Goal: Task Accomplishment & Management: Use online tool/utility

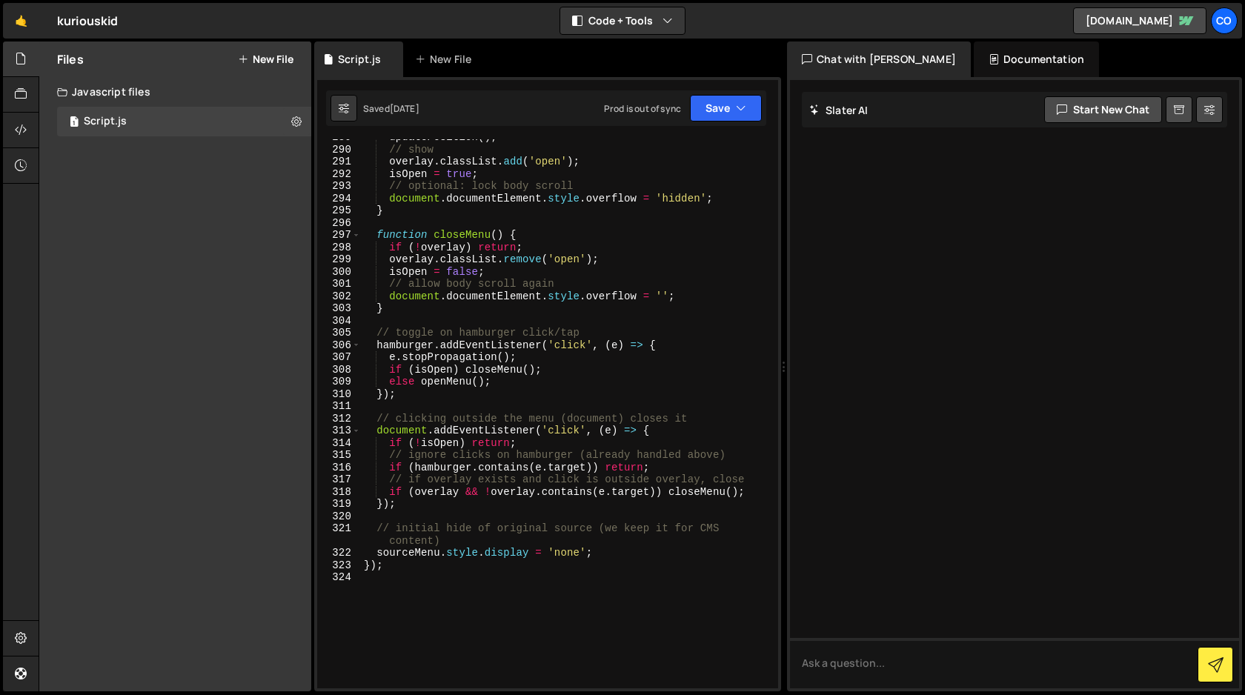
scroll to position [3889, 0]
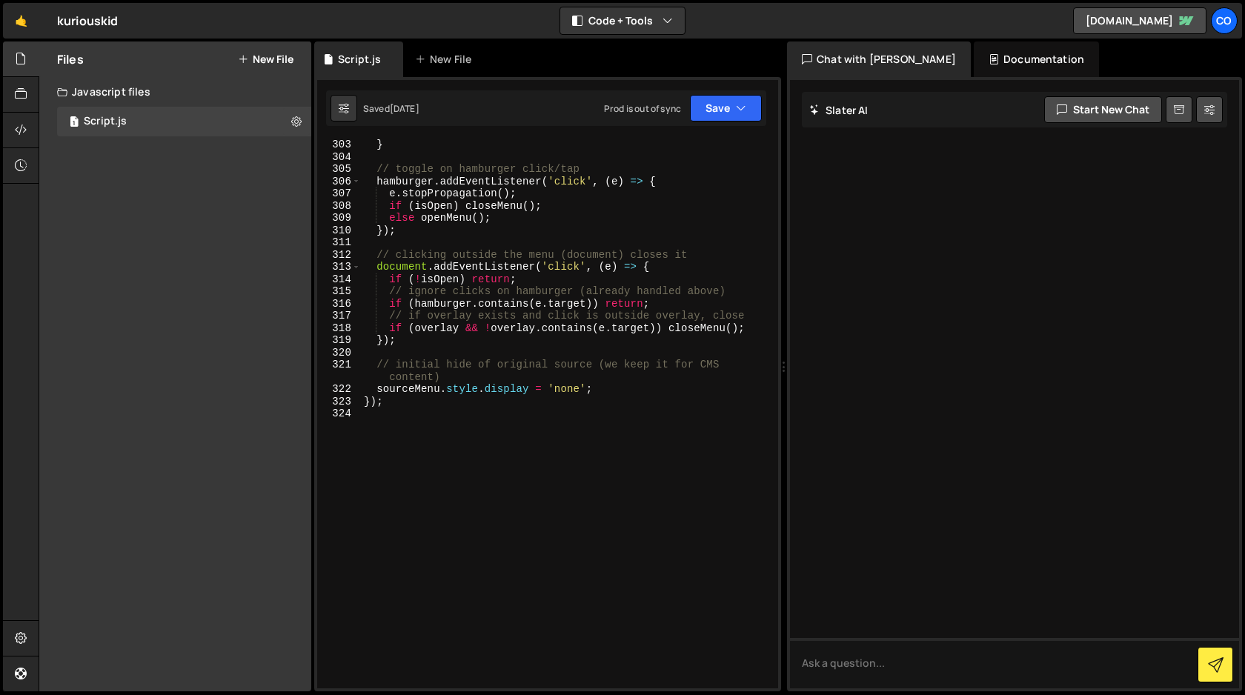
click at [445, 400] on div "} // toggle on hamburger click/tap hamburger . addEventListener ( 'click' , ( e…" at bounding box center [566, 426] width 411 height 574
type textarea "});"
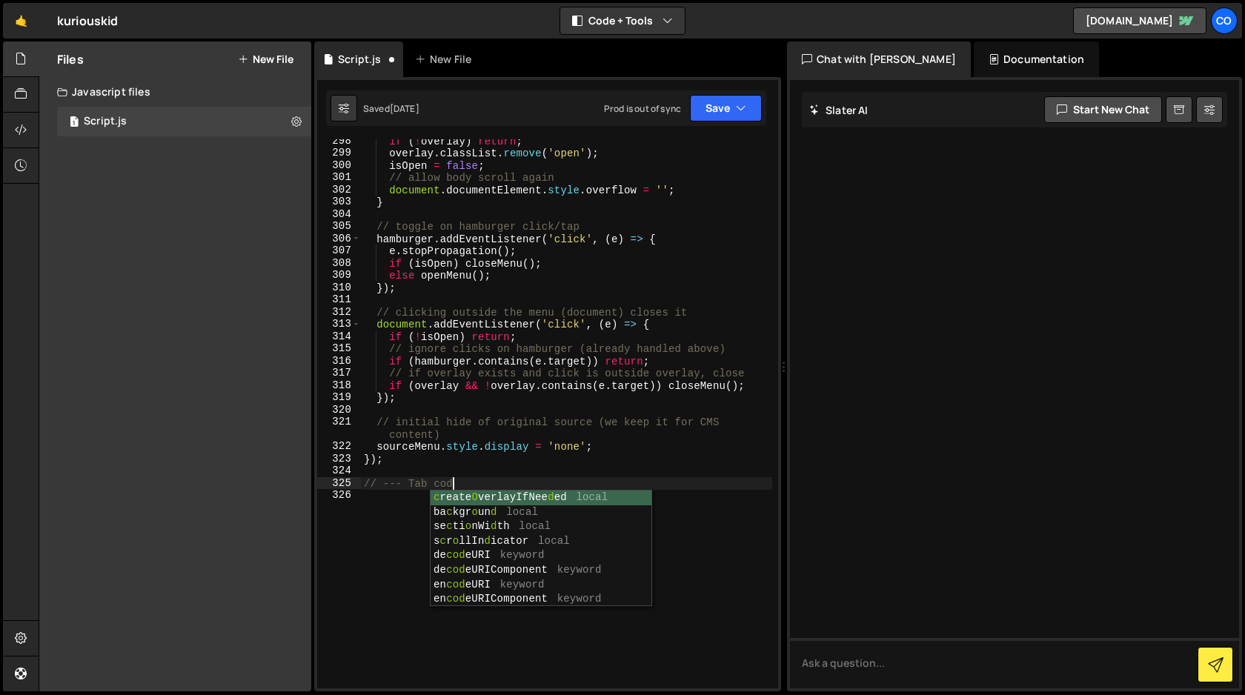
scroll to position [0, 6]
type textarea "// --- Tab code ---"
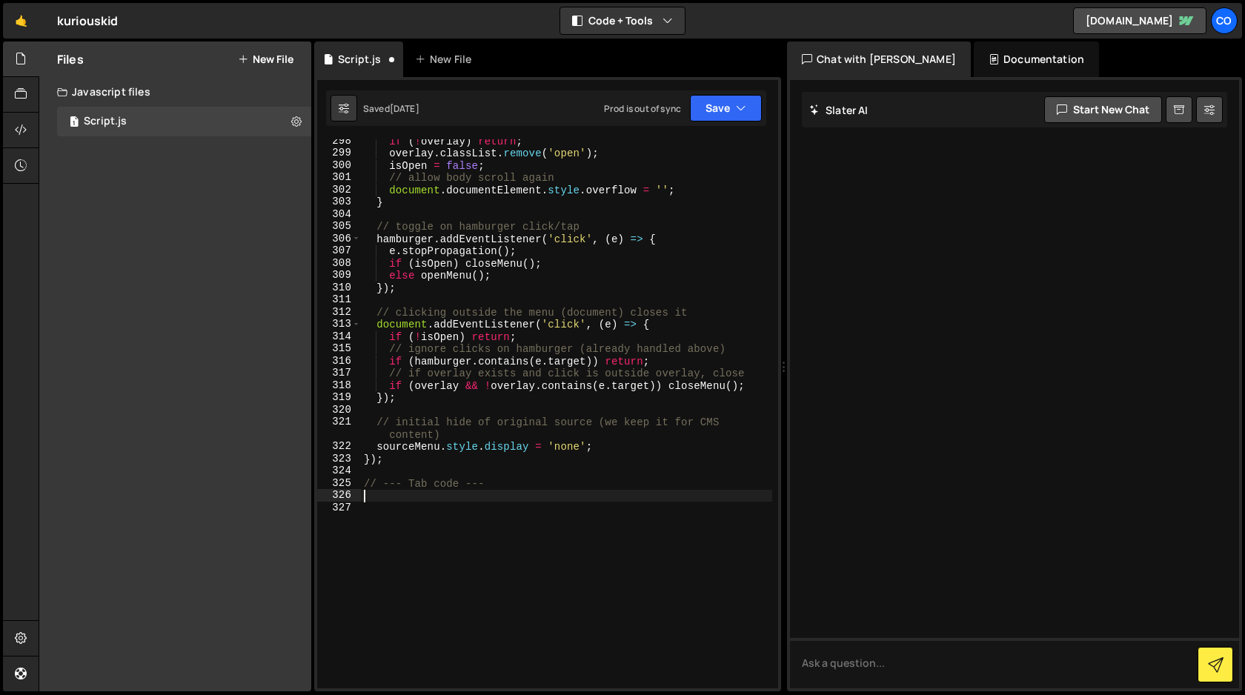
scroll to position [4024, 0]
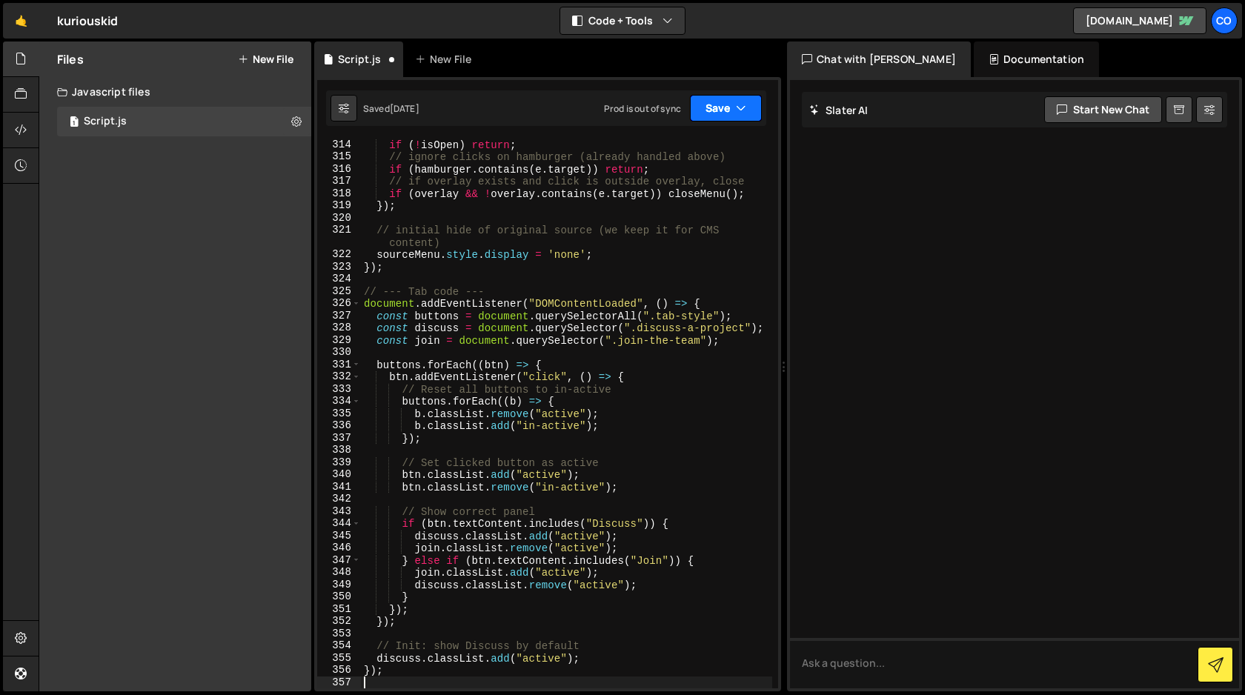
click at [727, 111] on button "Save" at bounding box center [726, 108] width 72 height 27
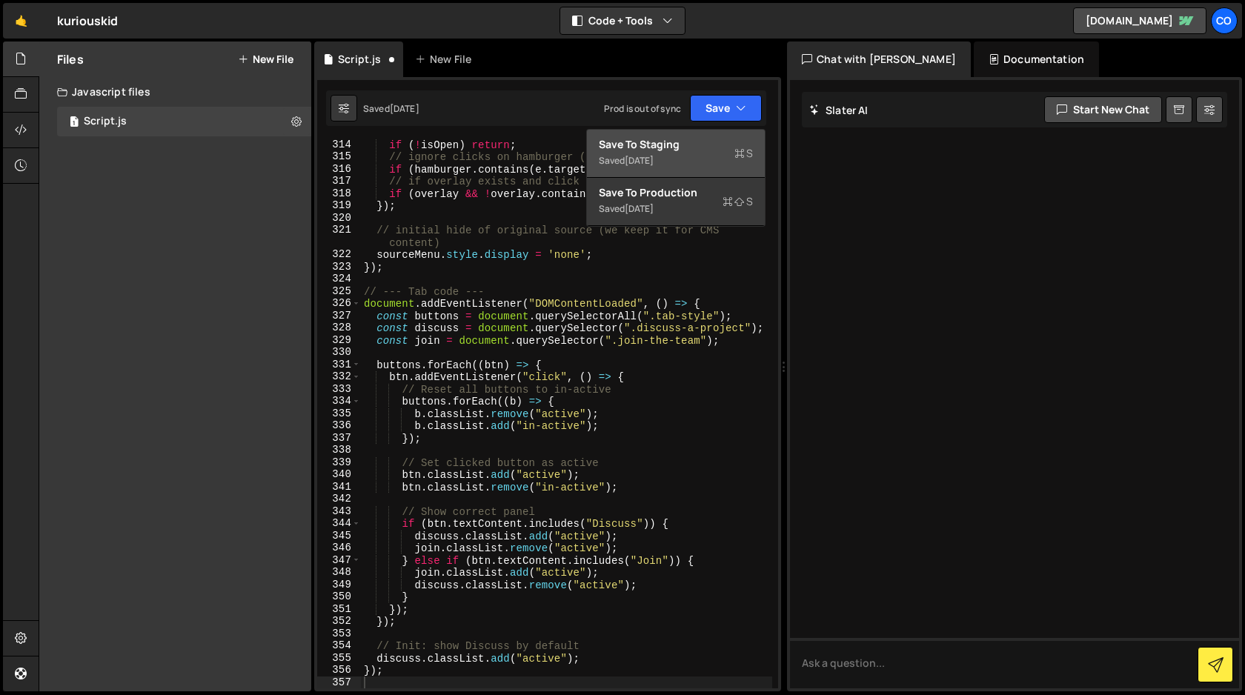
click at [683, 147] on div "Save to Staging S" at bounding box center [676, 144] width 154 height 15
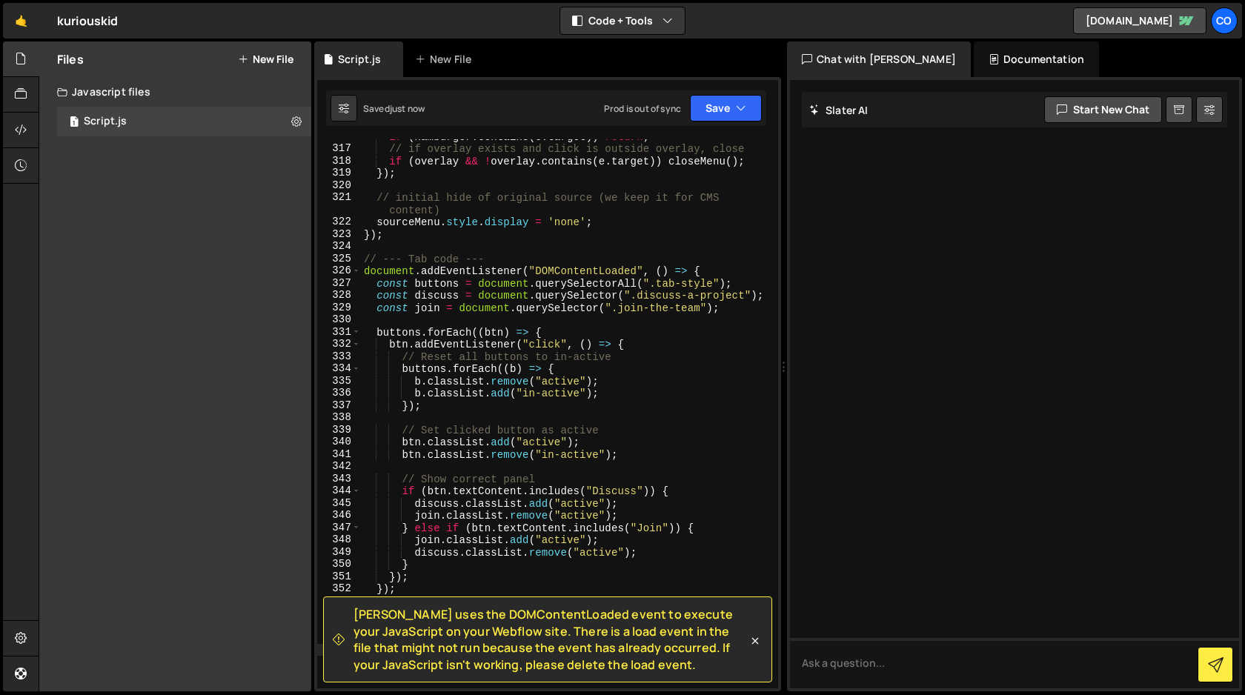
scroll to position [4057, 0]
type textarea "document.addEventListener("DOMContentLoaded", () => {"
drag, startPoint x: 710, startPoint y: 269, endPoint x: 358, endPoint y: 270, distance: 352.0
click at [358, 270] on div "document.addEventListener("DOMContentLoaded", () => { 316 317 318 319 320 321 3…" at bounding box center [547, 413] width 461 height 549
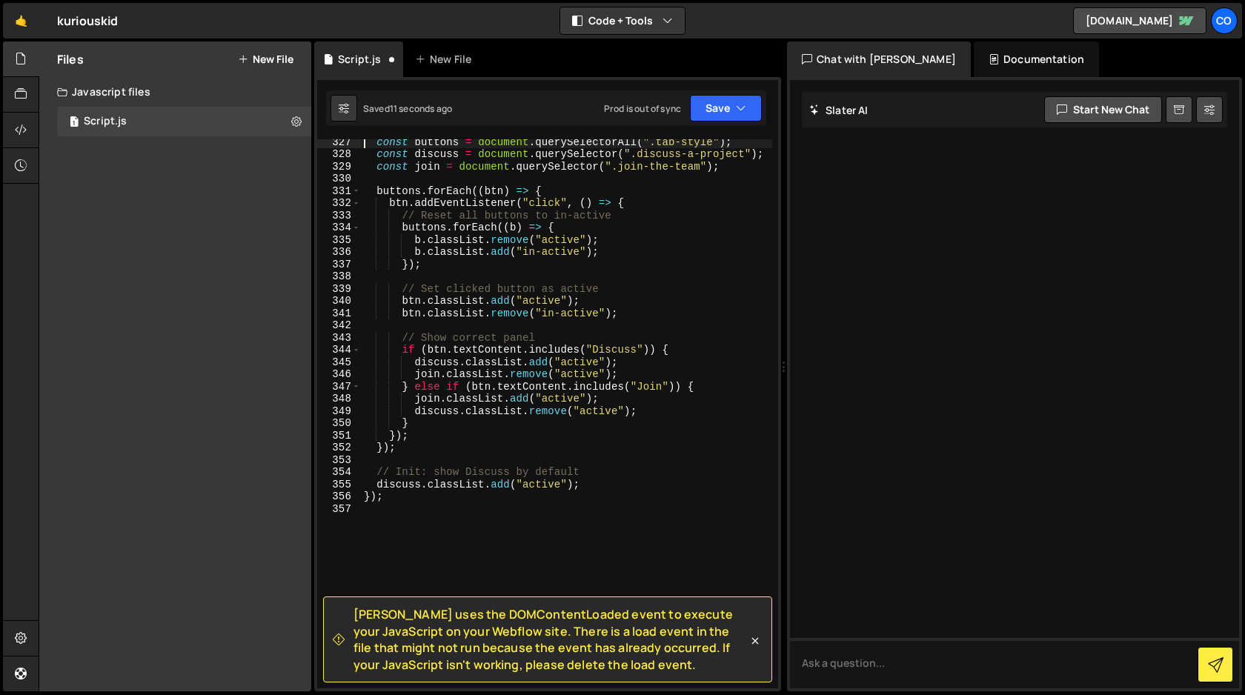
scroll to position [4197, 0]
click at [389, 496] on div "const buttons = document . querySelectorAll ( ".tab-style" ) ; const discuss = …" at bounding box center [566, 423] width 411 height 574
type textarea "});"
drag, startPoint x: 389, startPoint y: 496, endPoint x: 338, endPoint y: 496, distance: 51.1
click at [338, 496] on div "}); 327 328 329 330 331 332 333 334 335 336 337 338 339 340 341 342 343 344 345…" at bounding box center [547, 413] width 461 height 549
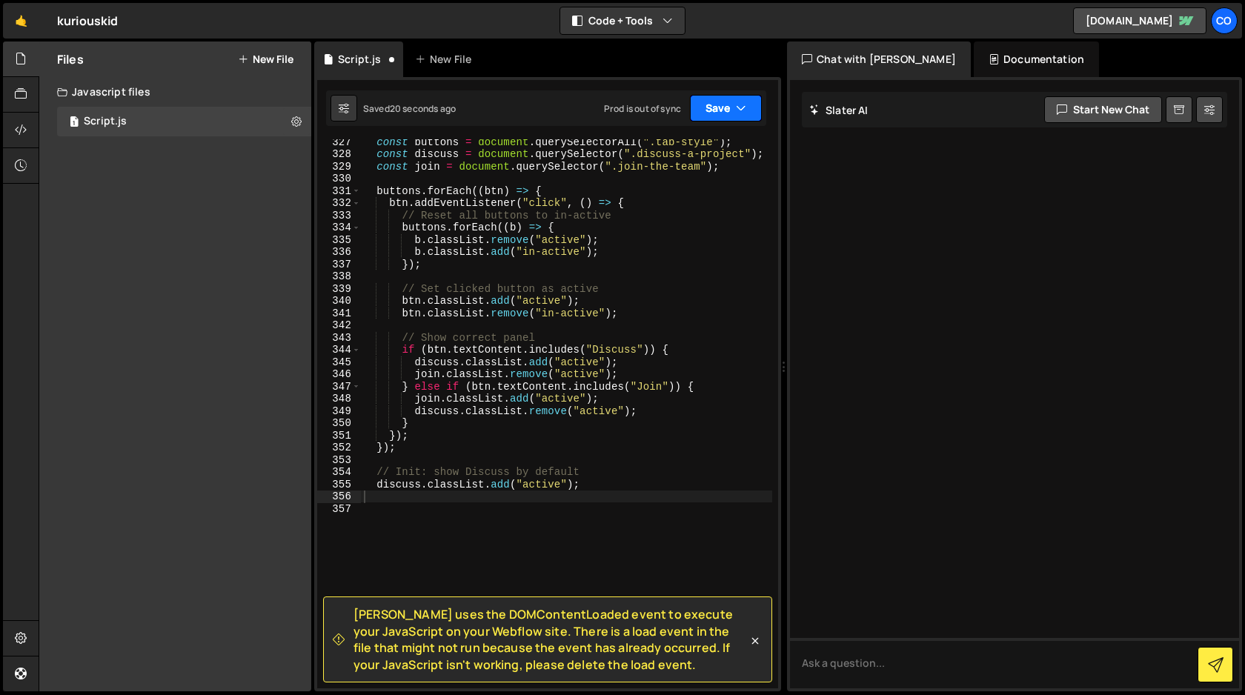
click at [720, 104] on button "Save" at bounding box center [726, 108] width 72 height 27
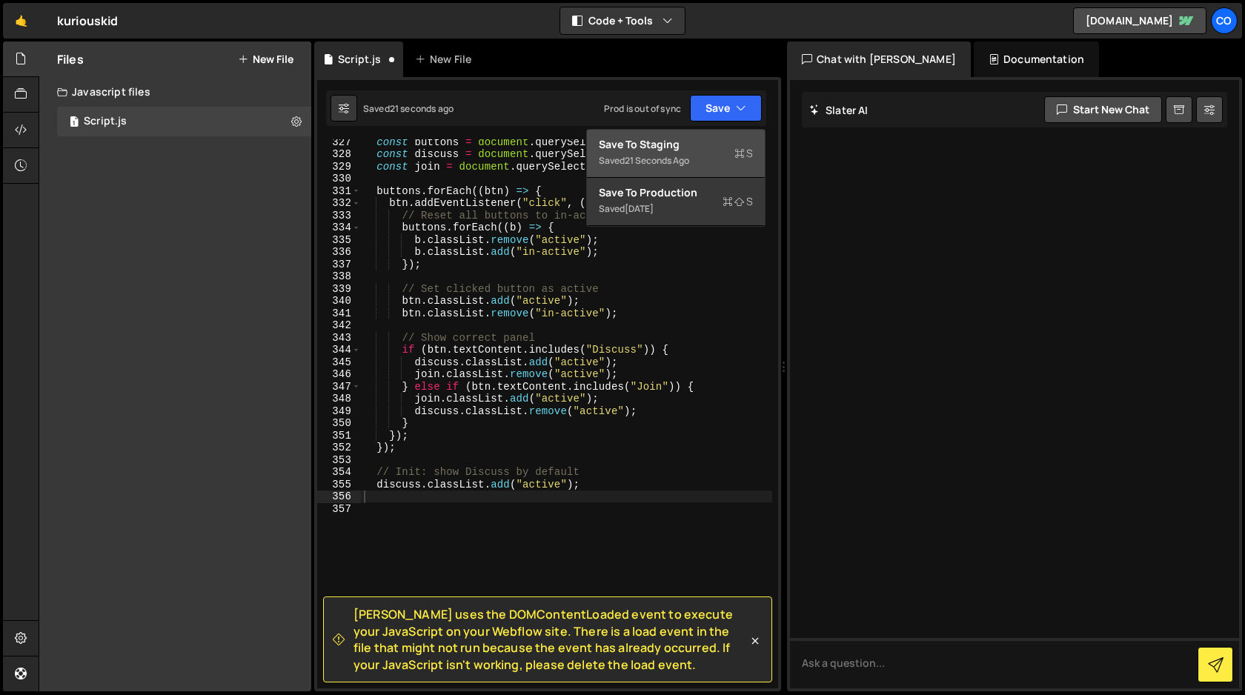
click at [705, 144] on div "Save to Staging S" at bounding box center [676, 144] width 154 height 15
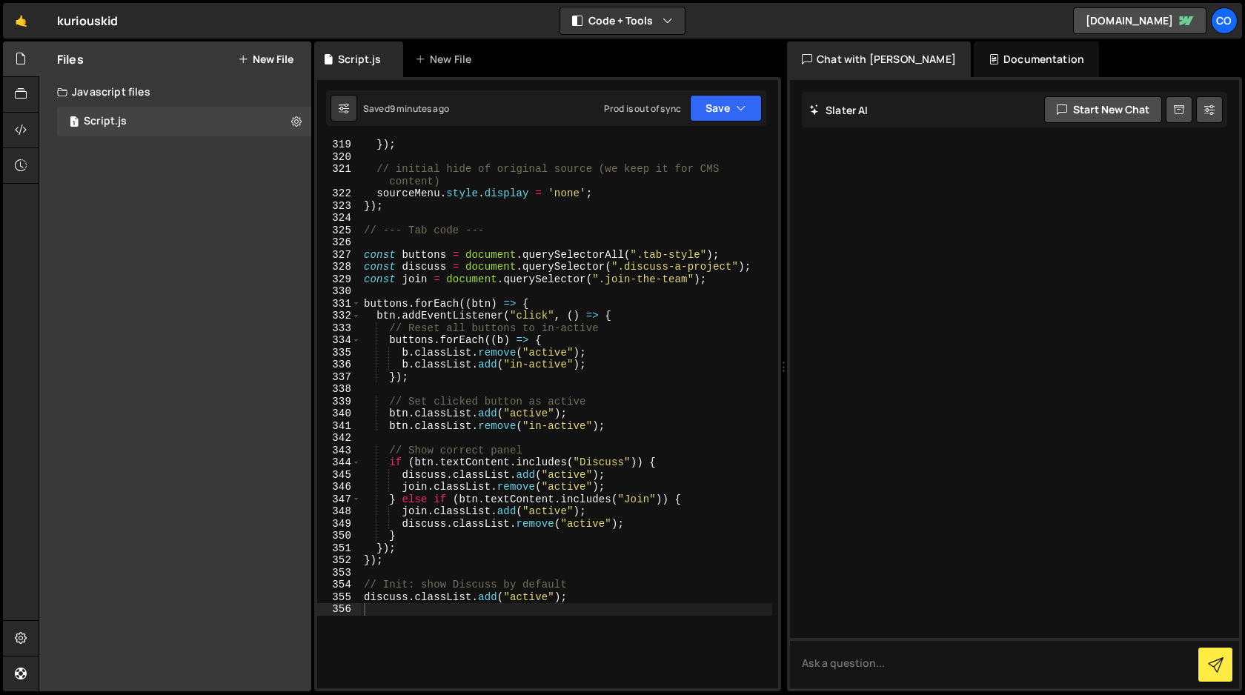
scroll to position [4086, 0]
click at [503, 611] on div "}) ; // initial hide of original source (we keep it for CMS content) sourceMenu…" at bounding box center [566, 424] width 411 height 574
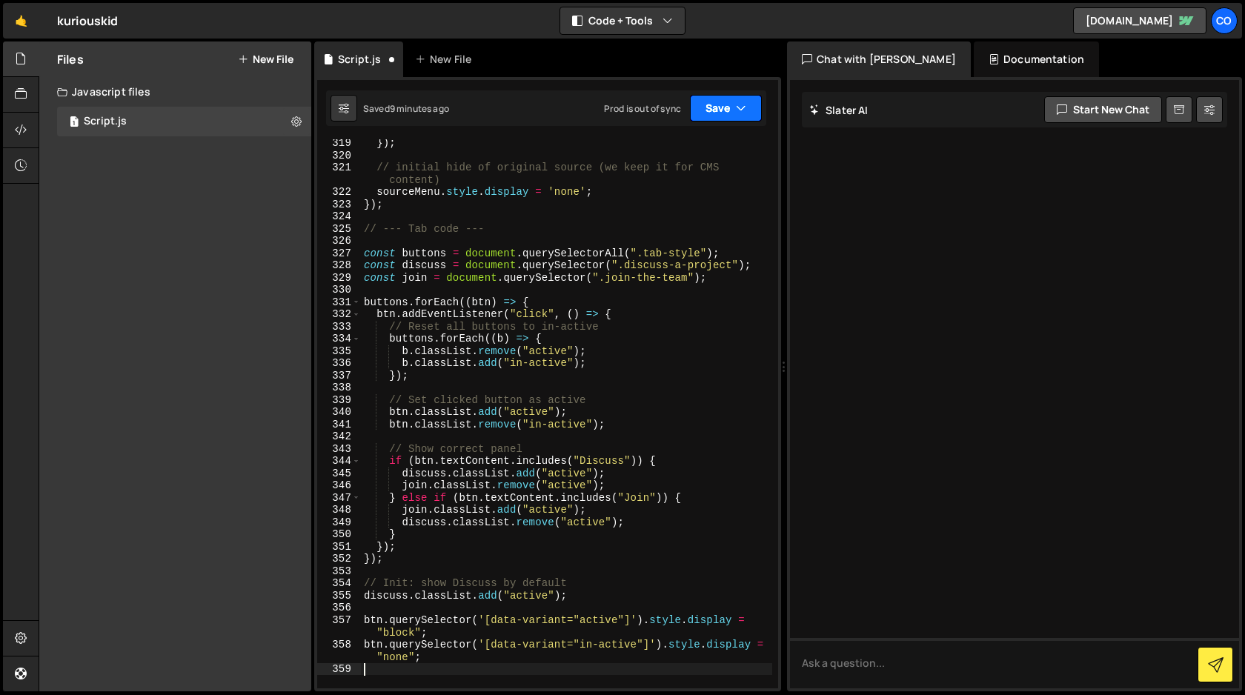
click at [731, 112] on button "Save" at bounding box center [726, 108] width 72 height 27
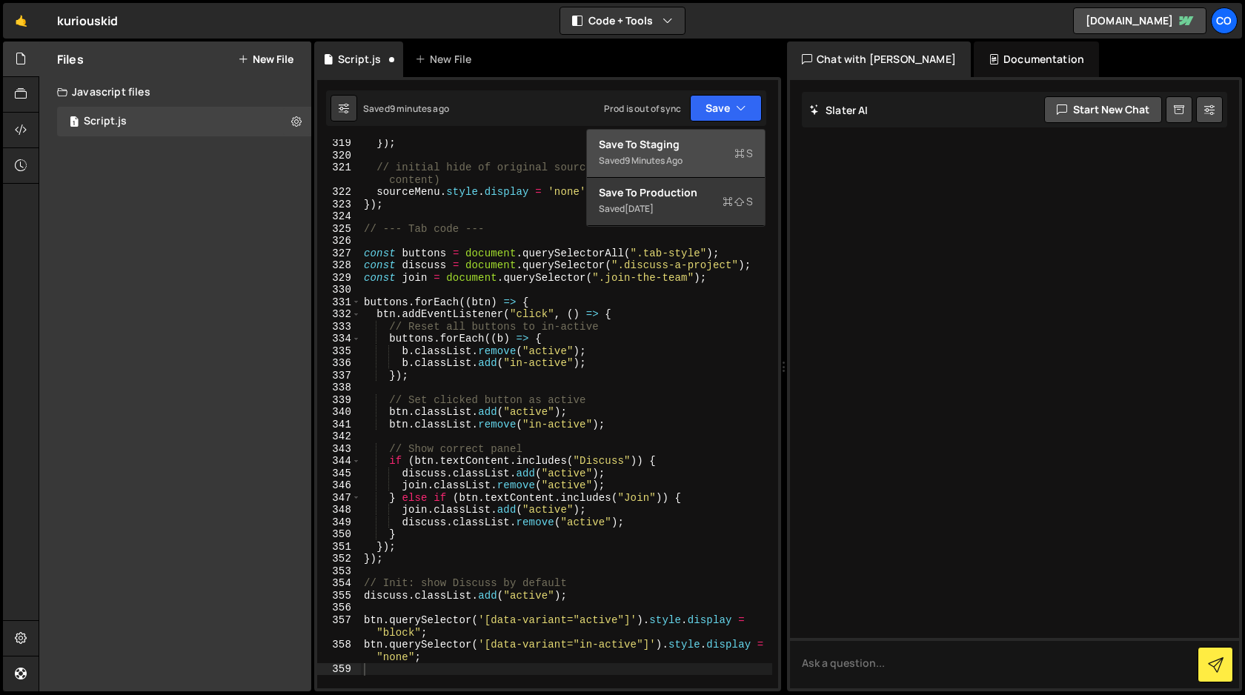
click at [694, 146] on div "Save to Staging S" at bounding box center [676, 144] width 154 height 15
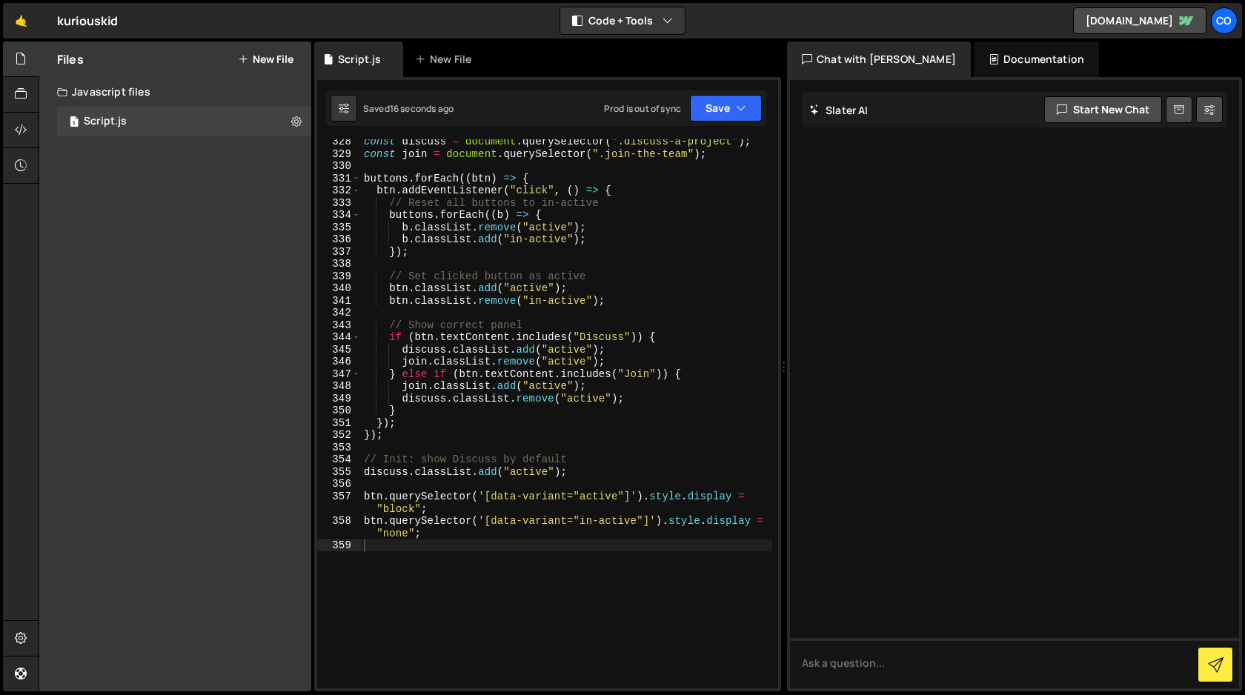
scroll to position [4210, 0]
click at [432, 550] on div "const discuss = document . querySelector ( ".discuss-a-project" ) ; const join …" at bounding box center [566, 423] width 411 height 574
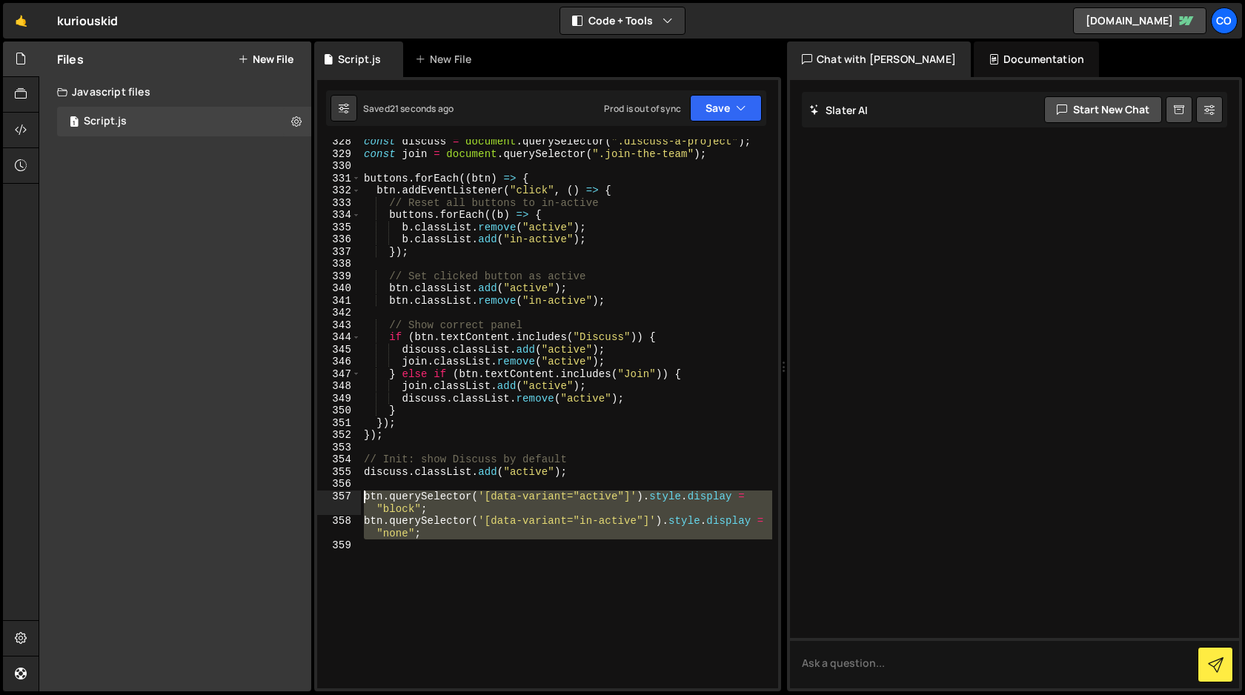
drag, startPoint x: 432, startPoint y: 550, endPoint x: 357, endPoint y: 493, distance: 94.1
click at [357, 493] on div "328 329 330 331 332 333 334 335 336 337 338 339 340 341 342 343 344 345 346 347…" at bounding box center [547, 413] width 461 height 549
type textarea "btn.querySelector('[data-variant="active"]').style.display = "block"; btn.query…"
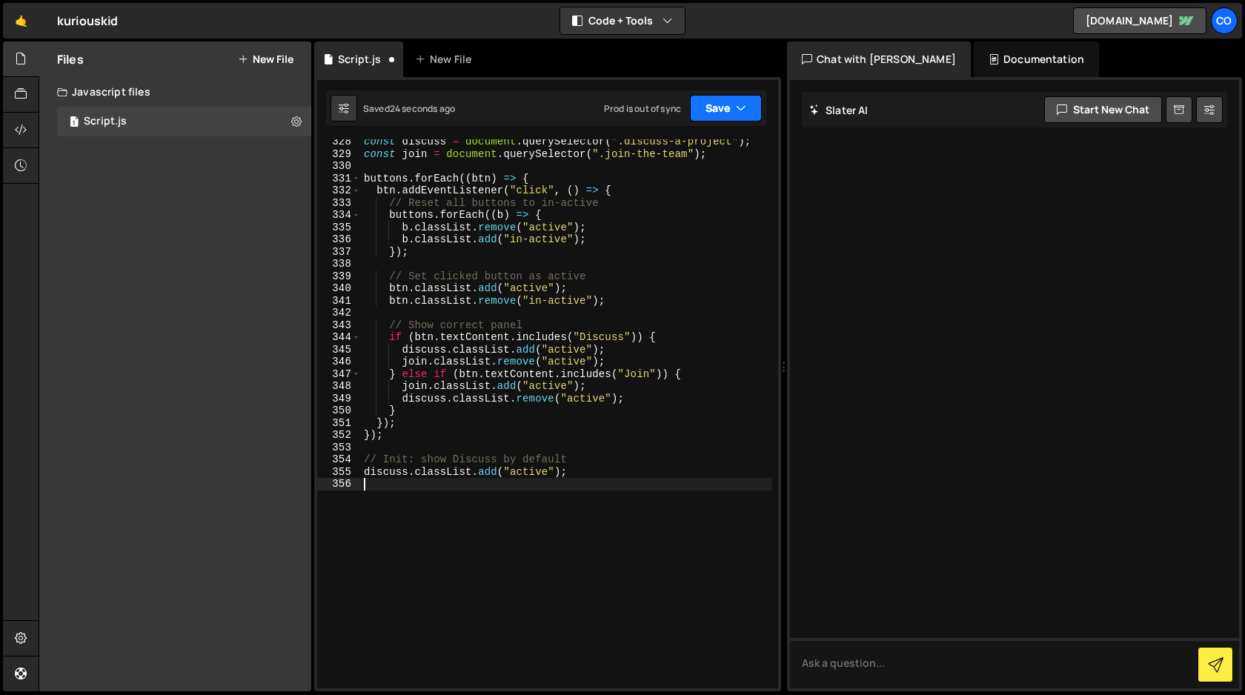
click at [711, 107] on button "Save" at bounding box center [726, 108] width 72 height 27
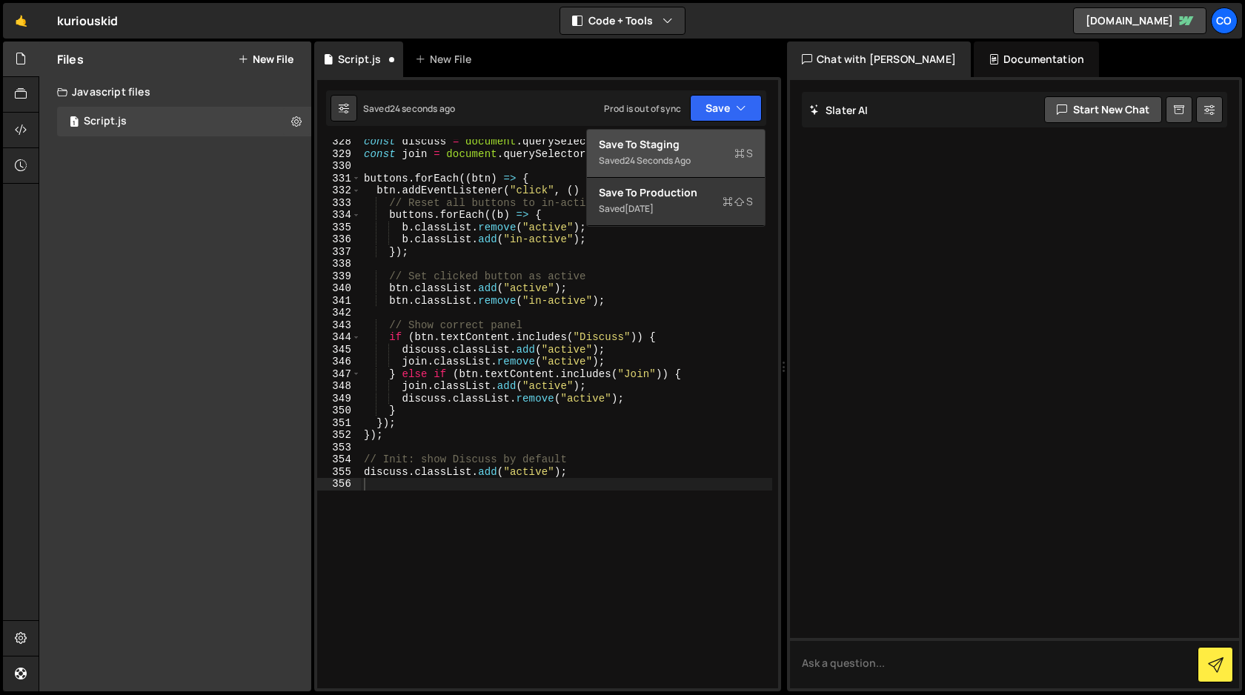
click at [700, 139] on div "Save to Staging S" at bounding box center [676, 144] width 154 height 15
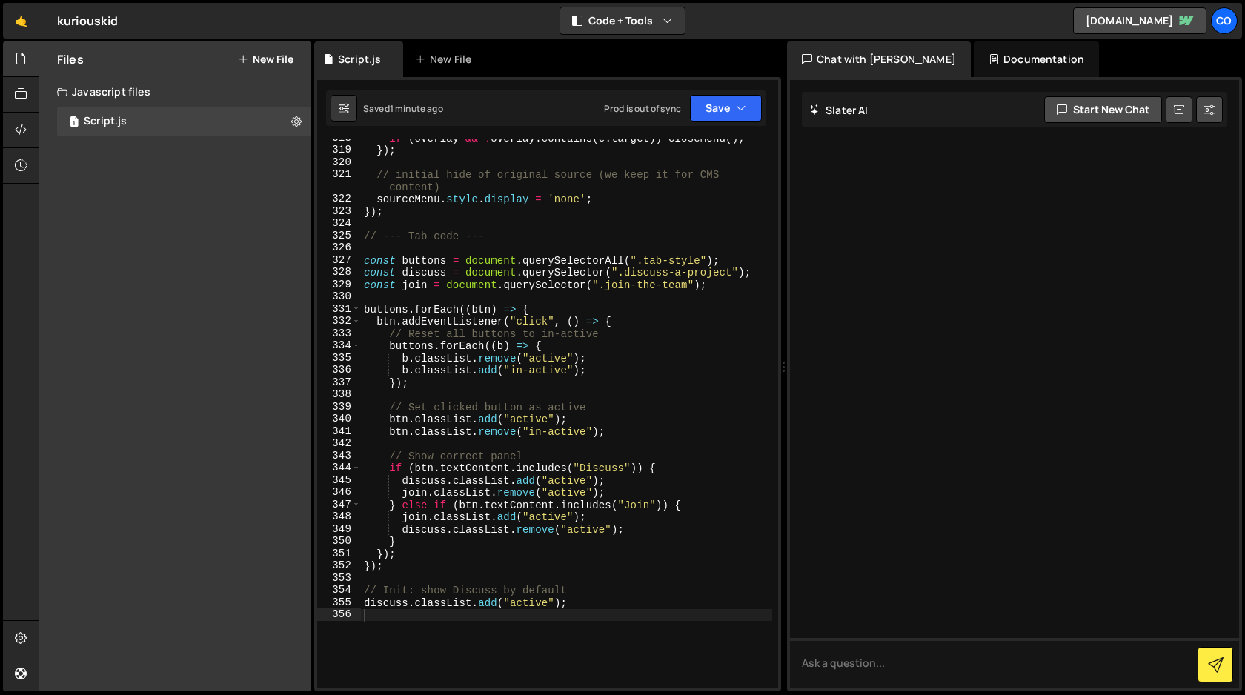
scroll to position [4079, 0]
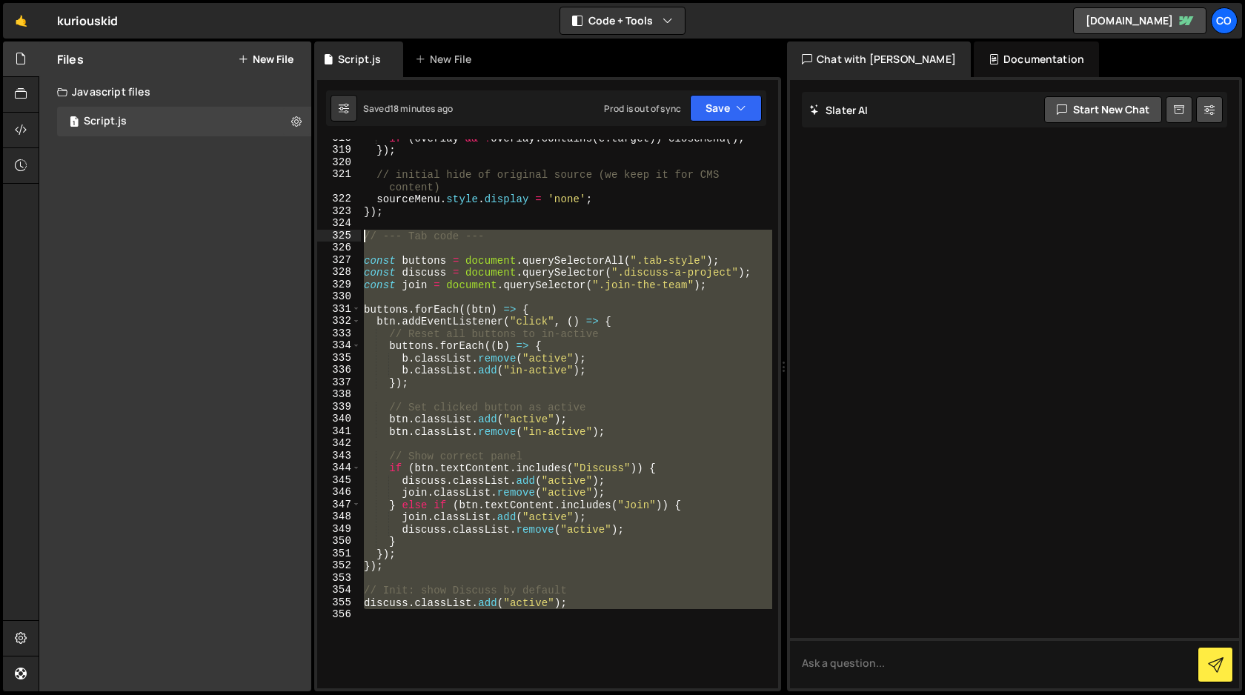
drag, startPoint x: 401, startPoint y: 617, endPoint x: 348, endPoint y: 230, distance: 390.4
click at [348, 230] on div "318 319 320 321 322 323 324 325 326 327 328 329 330 331 332 333 334 335 336 337…" at bounding box center [547, 413] width 461 height 549
type textarea "// --- Tab code ---"
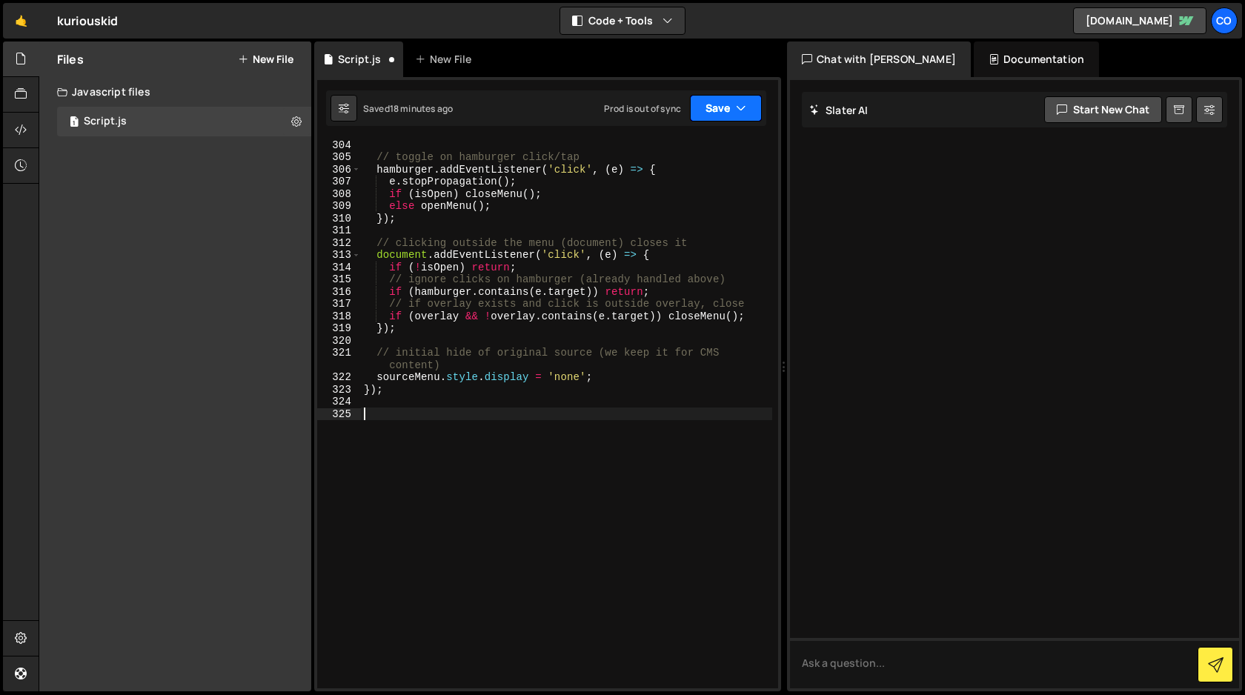
click at [734, 108] on button "Save" at bounding box center [726, 108] width 72 height 27
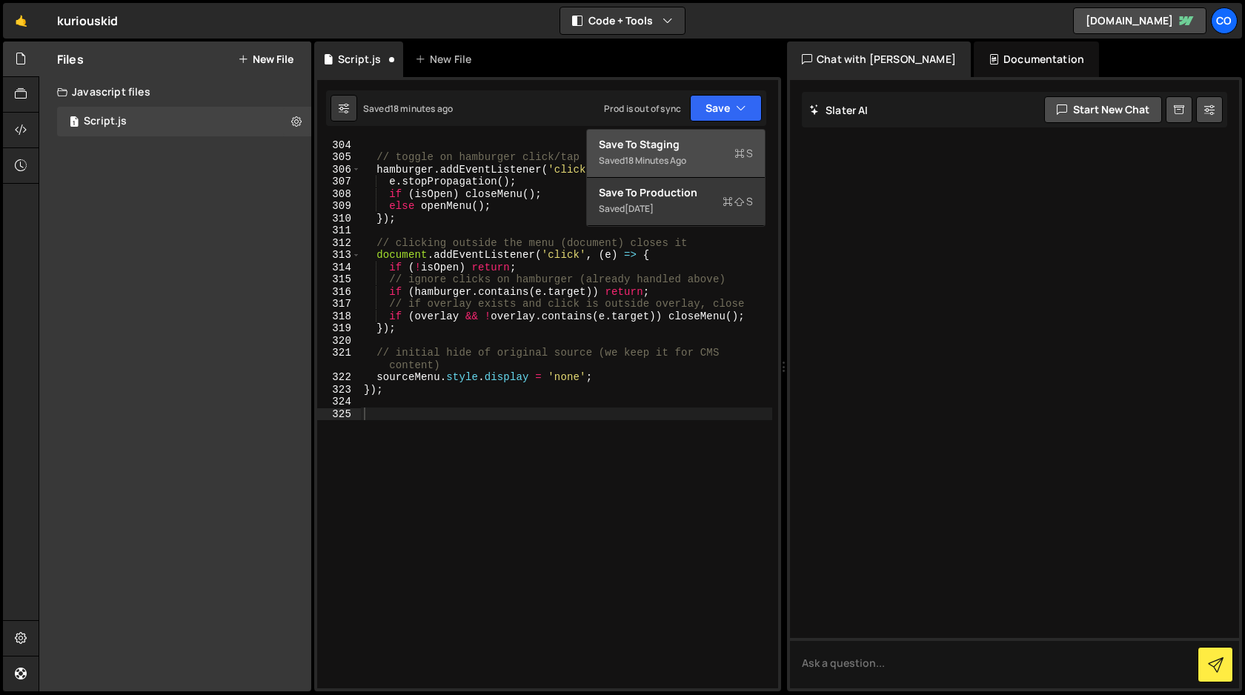
click at [702, 148] on div "Save to Staging S" at bounding box center [676, 144] width 154 height 15
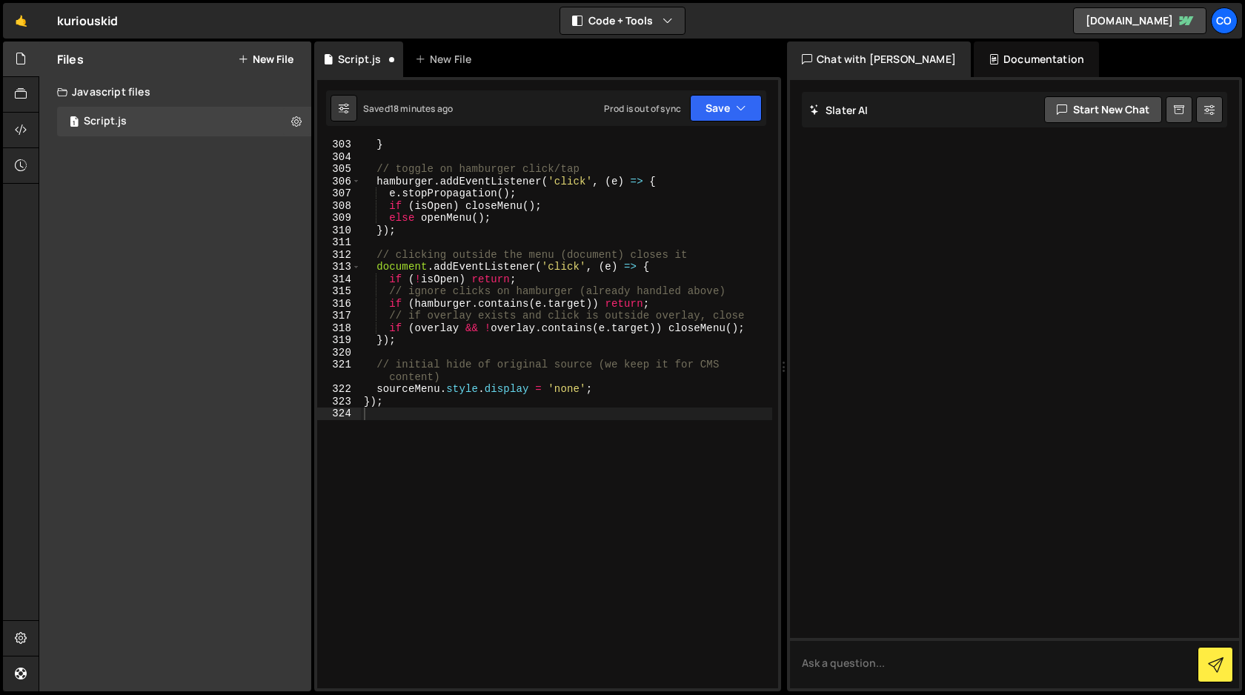
scroll to position [3889, 0]
click at [718, 110] on button "Save" at bounding box center [726, 108] width 72 height 27
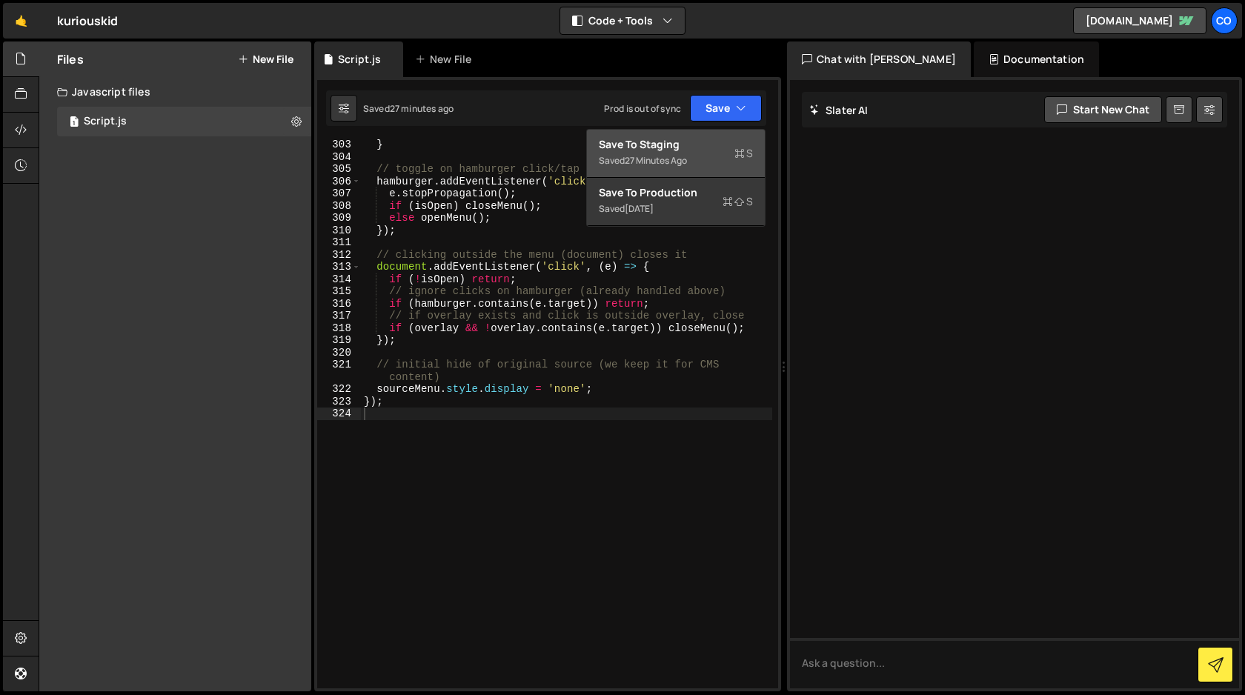
click at [677, 146] on div "Save to Staging S" at bounding box center [676, 144] width 154 height 15
